Goal: Navigation & Orientation: Find specific page/section

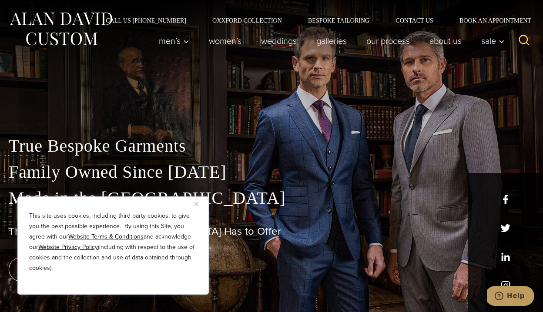
click at [199, 203] on button "Close" at bounding box center [199, 204] width 10 height 10
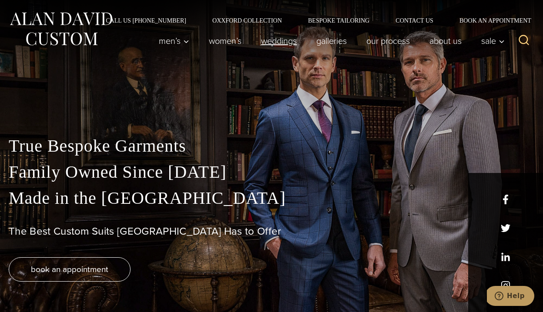
click at [287, 43] on link "weddings" at bounding box center [278, 40] width 55 height 17
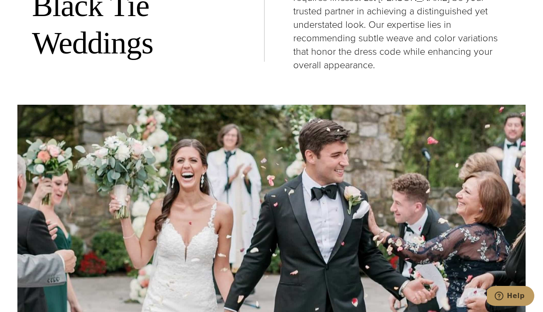
scroll to position [812, 0]
